Goal: Task Accomplishment & Management: Use online tool/utility

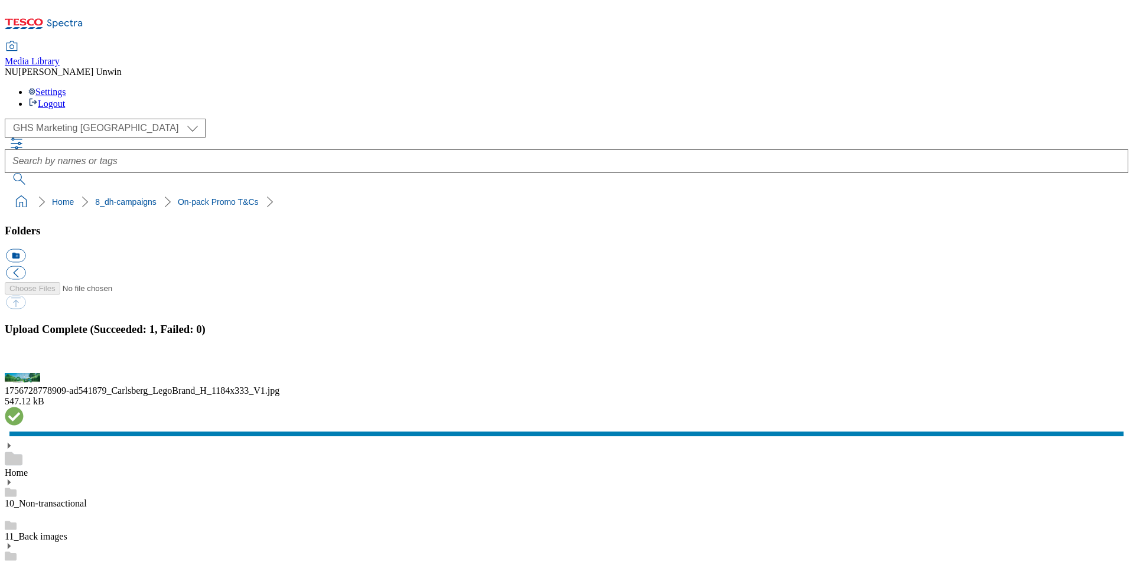
scroll to position [391, 0]
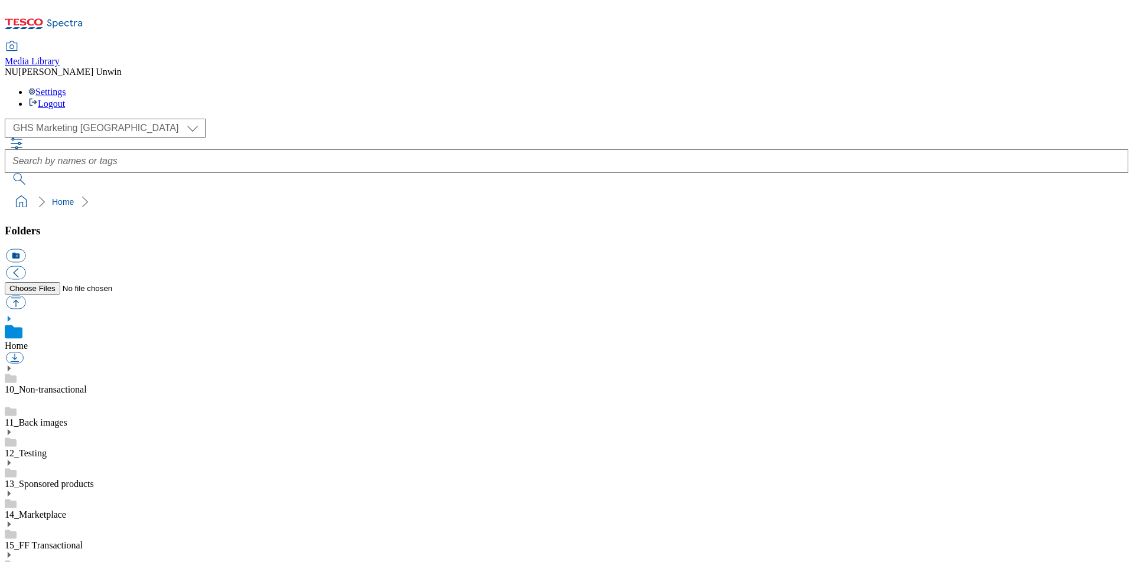
scroll to position [8, 0]
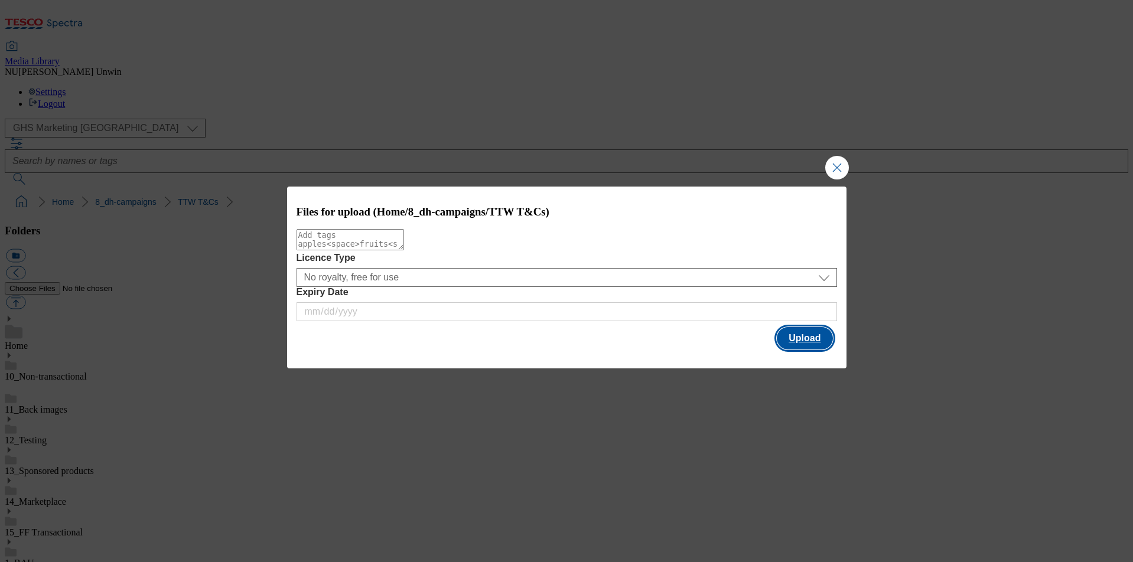
click at [796, 343] on button "Upload" at bounding box center [804, 338] width 56 height 22
